Goal: Task Accomplishment & Management: Manage account settings

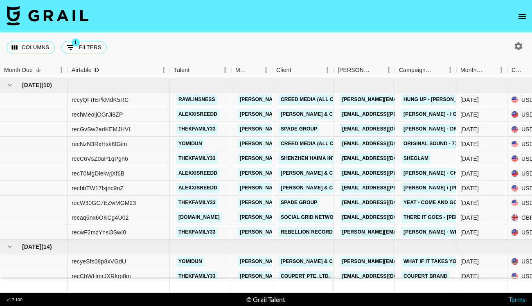
click at [518, 16] on icon "open drawer" at bounding box center [523, 16] width 10 height 10
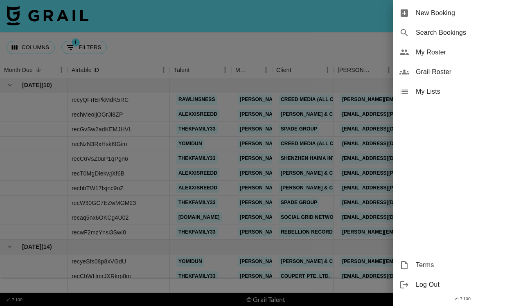
click at [470, 55] on span "My Roster" at bounding box center [471, 52] width 110 height 10
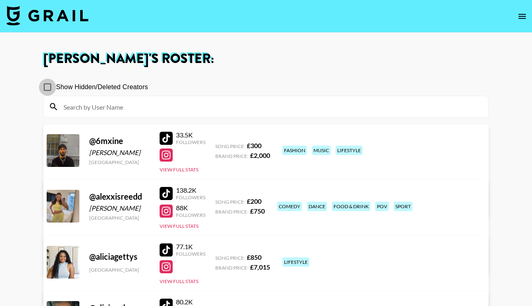
click at [52, 90] on input "Show Hidden/Deleted Creators" at bounding box center [47, 87] width 17 height 17
checkbox input "true"
click at [133, 112] on input at bounding box center [271, 106] width 425 height 13
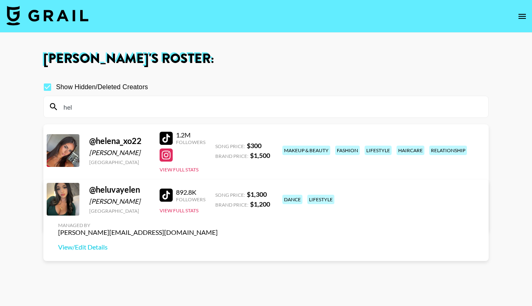
type input "hel"
click at [218, 215] on link "View/Edit Details" at bounding box center [138, 219] width 160 height 8
click at [54, 88] on input "Show Hidden/Deleted Creators" at bounding box center [47, 87] width 17 height 17
checkbox input "false"
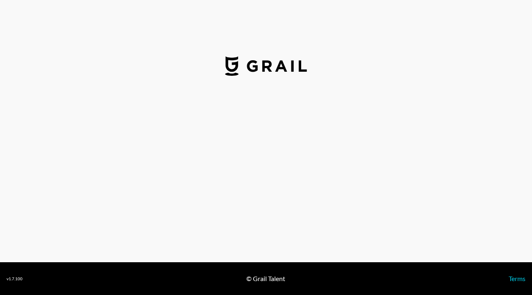
select select "USD"
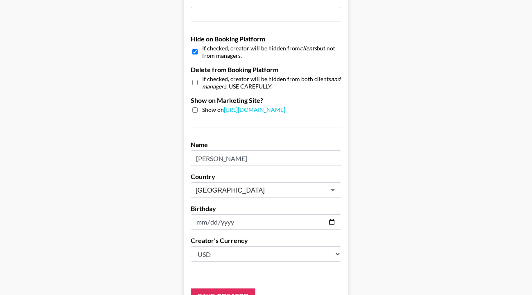
scroll to position [727, 0]
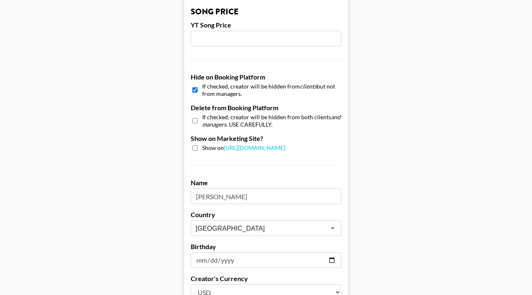
click at [195, 84] on input "checkbox" at bounding box center [194, 90] width 5 height 12
checkbox input "false"
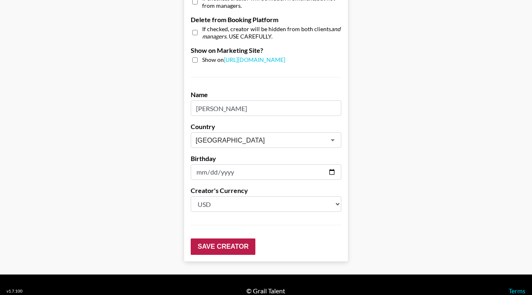
scroll to position [815, 0]
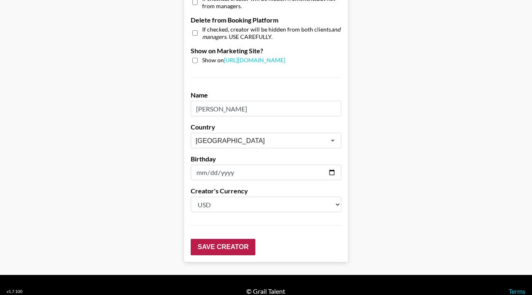
click at [217, 239] on input "Save Creator" at bounding box center [223, 247] width 65 height 16
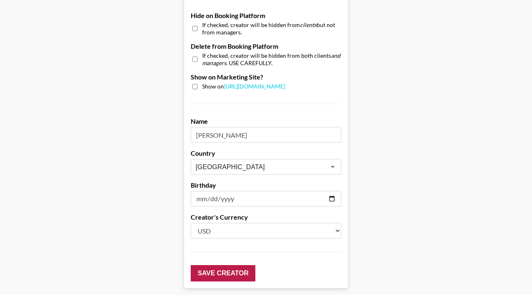
click at [236, 265] on input "Save Creator" at bounding box center [223, 273] width 65 height 16
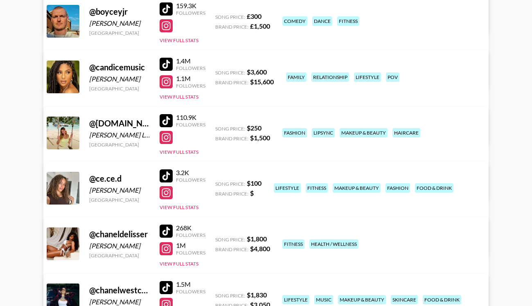
scroll to position [634, 0]
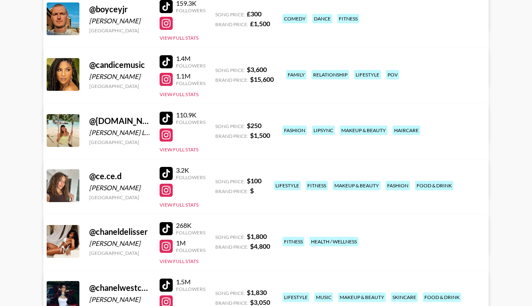
click at [166, 81] on div at bounding box center [166, 79] width 13 height 13
click at [169, 245] on div at bounding box center [166, 246] width 13 height 13
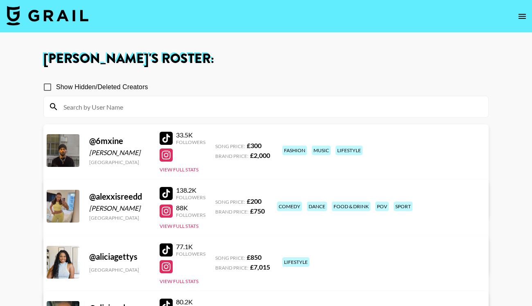
scroll to position [0, 0]
click at [97, 105] on input at bounding box center [271, 106] width 425 height 13
click at [167, 260] on div at bounding box center [166, 266] width 13 height 13
